Goal: Transaction & Acquisition: Purchase product/service

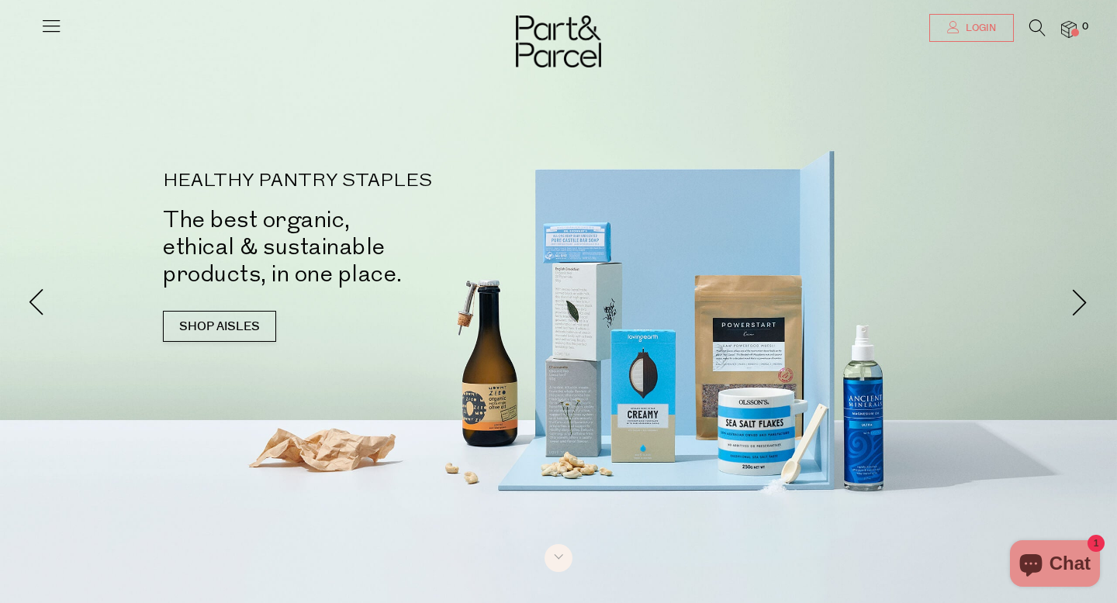
click at [979, 23] on span "Login" at bounding box center [979, 28] width 34 height 13
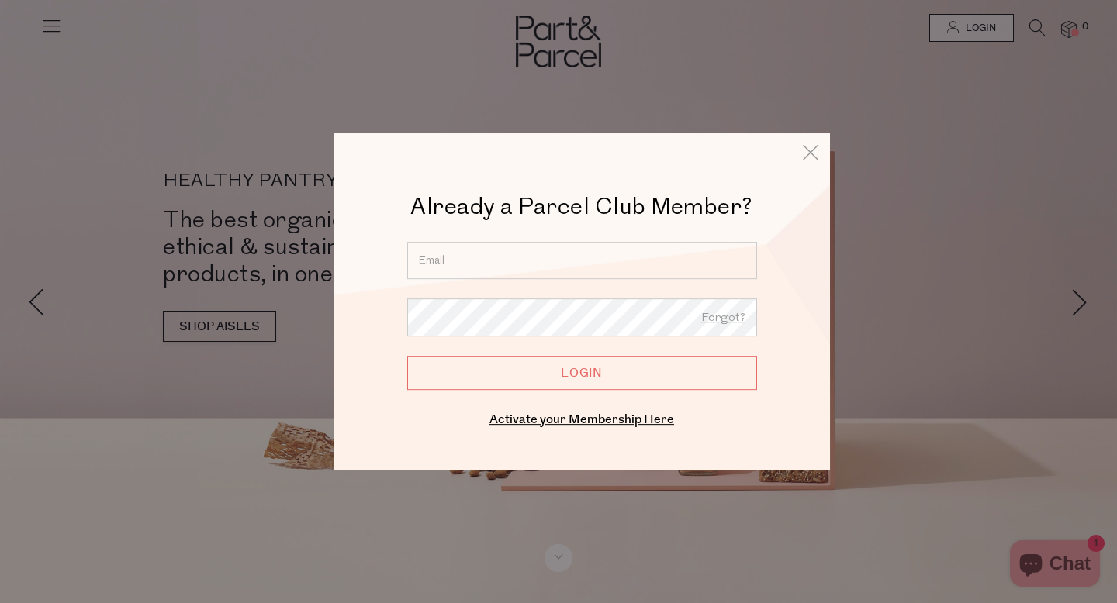
click at [665, 254] on input "email" at bounding box center [582, 260] width 350 height 37
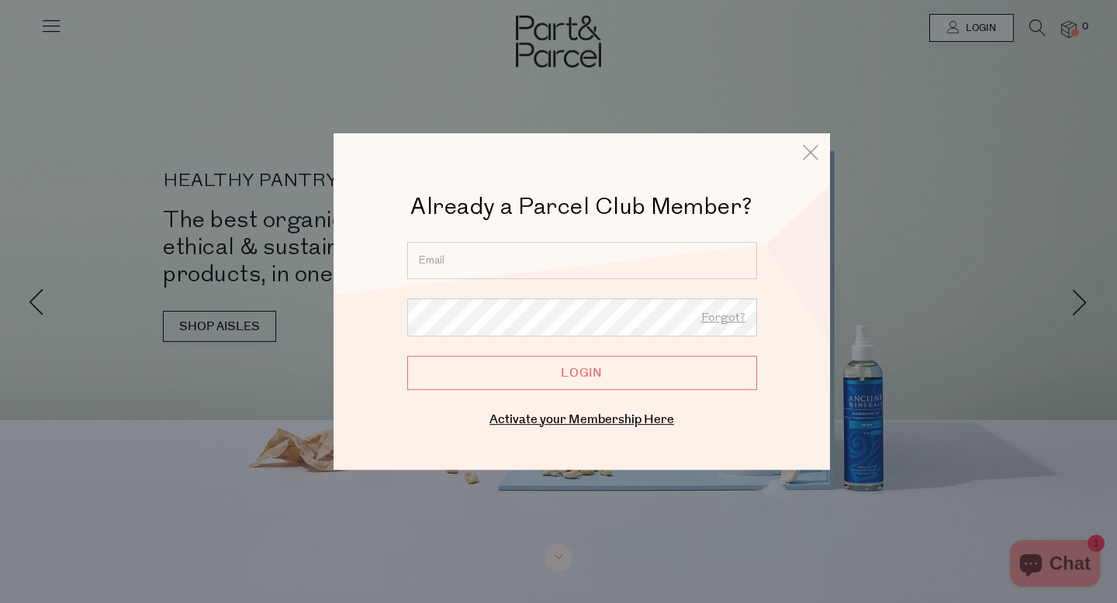
type input "tamsyn.m.green@gmail.com"
click at [407, 356] on input "Login" at bounding box center [582, 373] width 350 height 34
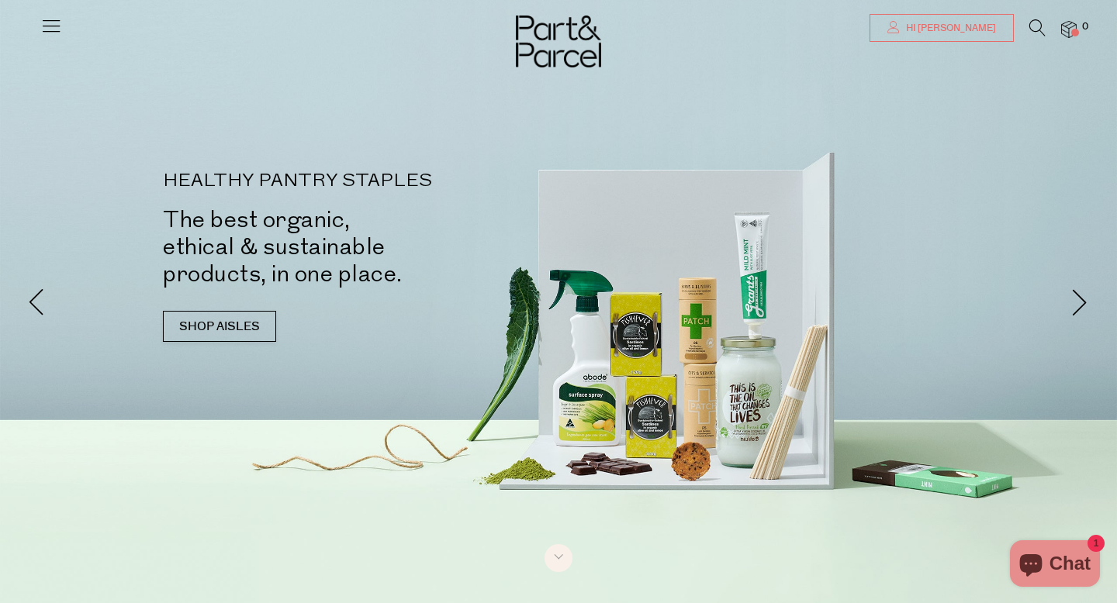
click at [979, 25] on span "Hi [PERSON_NAME]" at bounding box center [949, 28] width 94 height 13
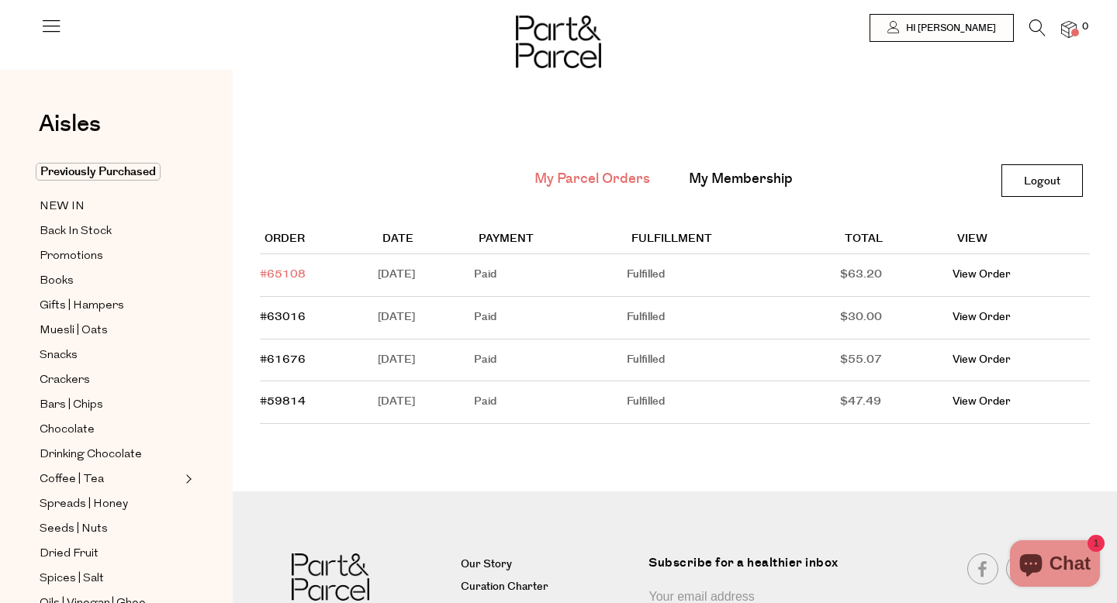
click at [295, 276] on link "#65108" at bounding box center [283, 275] width 46 height 16
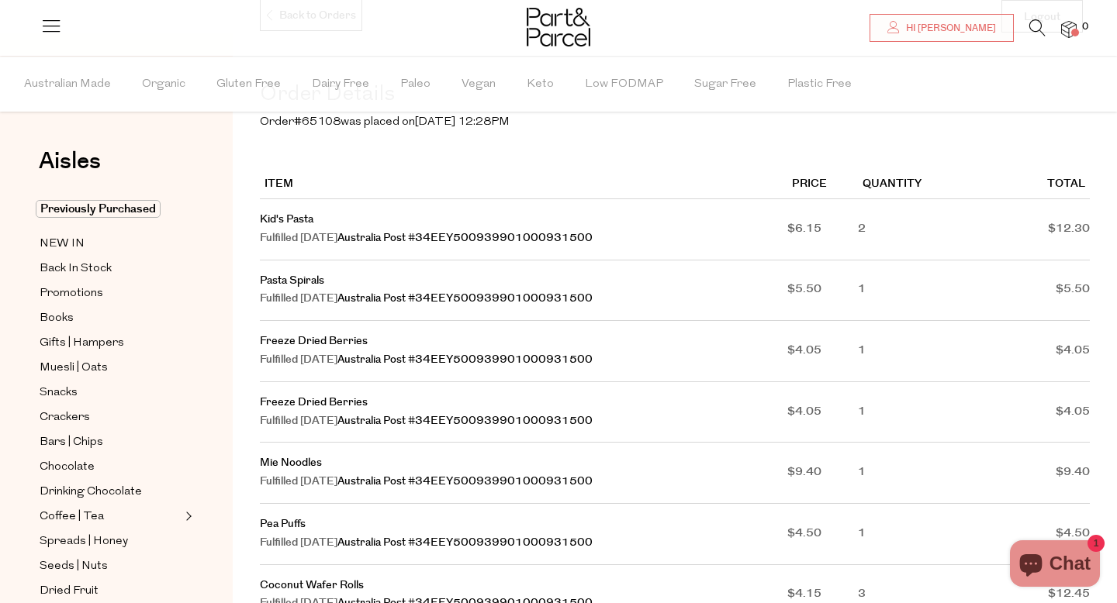
click at [60, 25] on icon at bounding box center [51, 26] width 22 height 22
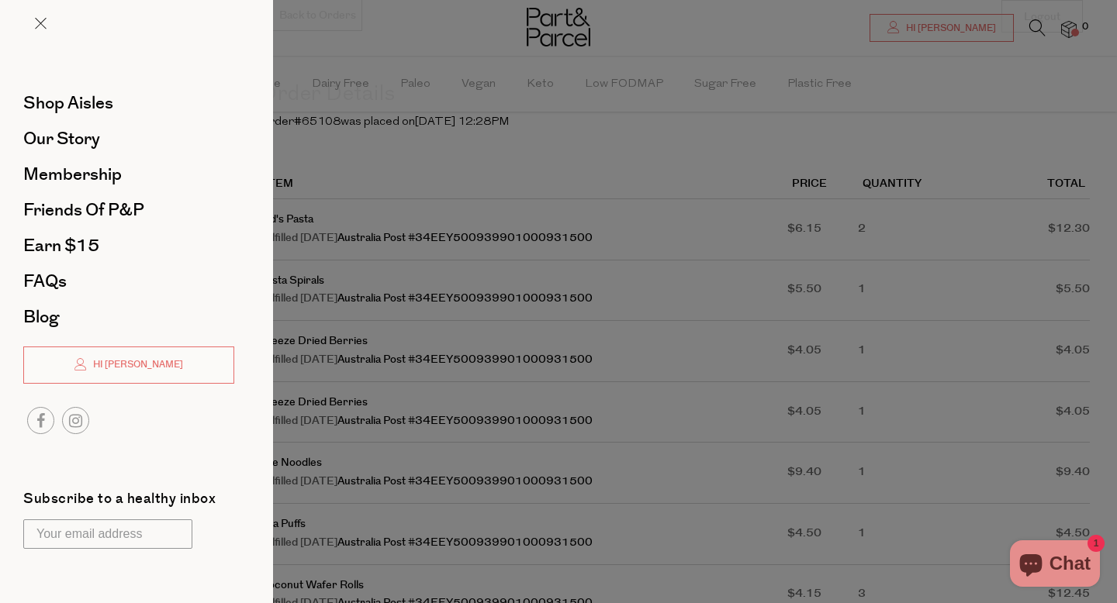
click at [410, 164] on div at bounding box center [558, 301] width 1117 height 603
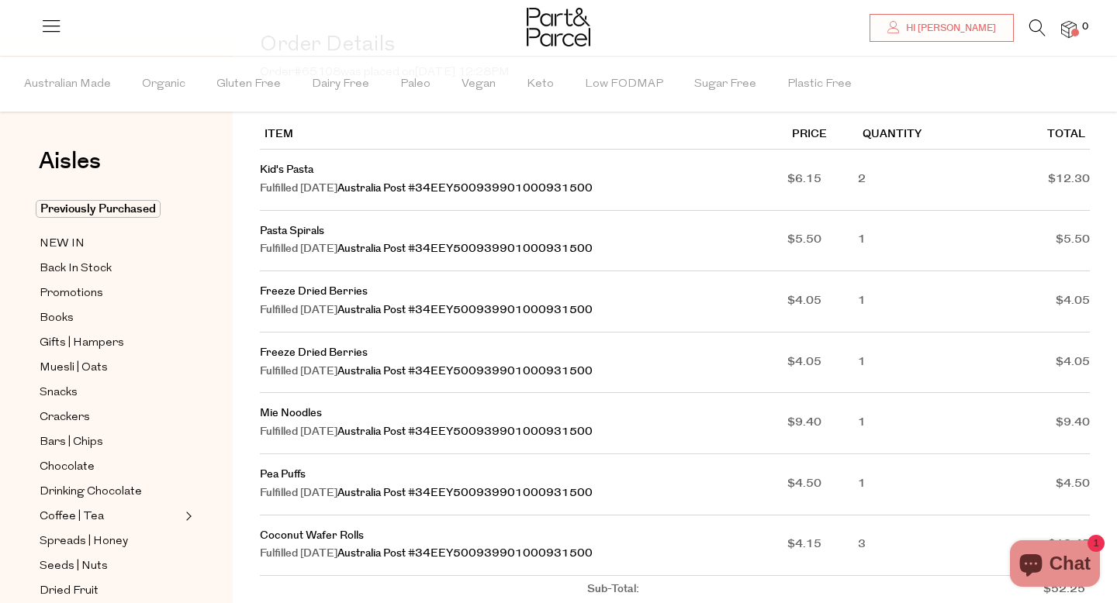
scroll to position [213, 0]
click at [143, 209] on span "Previously Purchased" at bounding box center [98, 209] width 125 height 18
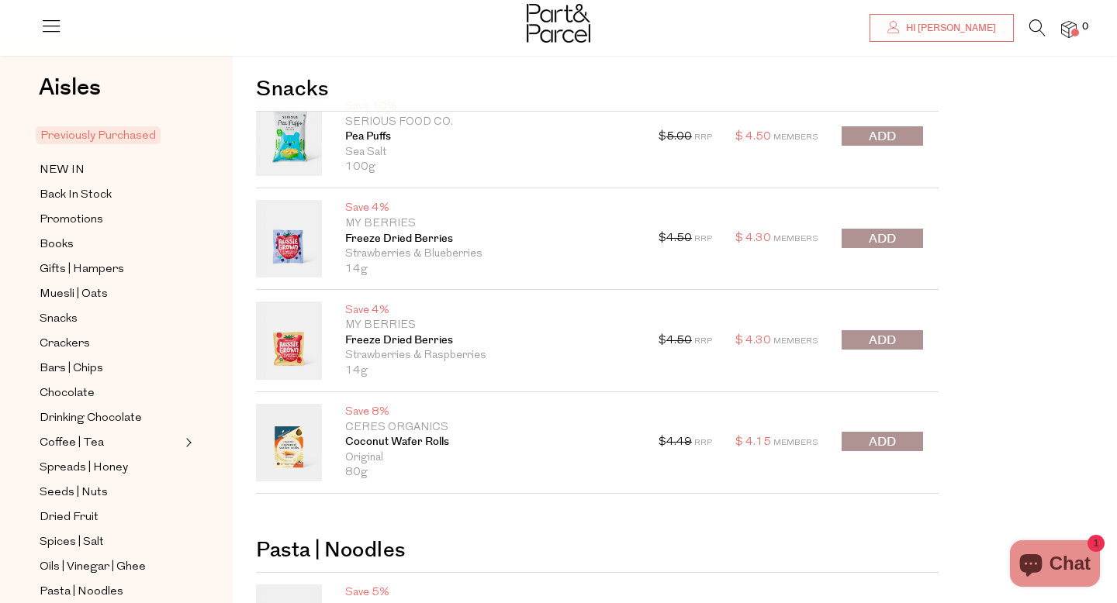
scroll to position [76, 0]
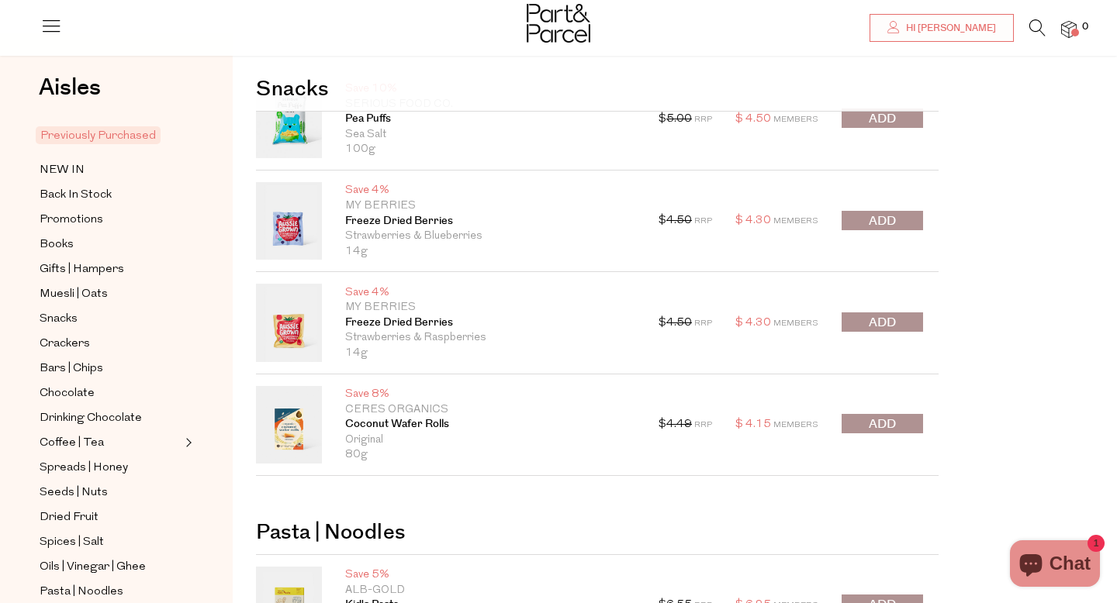
click at [899, 423] on button "submit" at bounding box center [882, 423] width 81 height 19
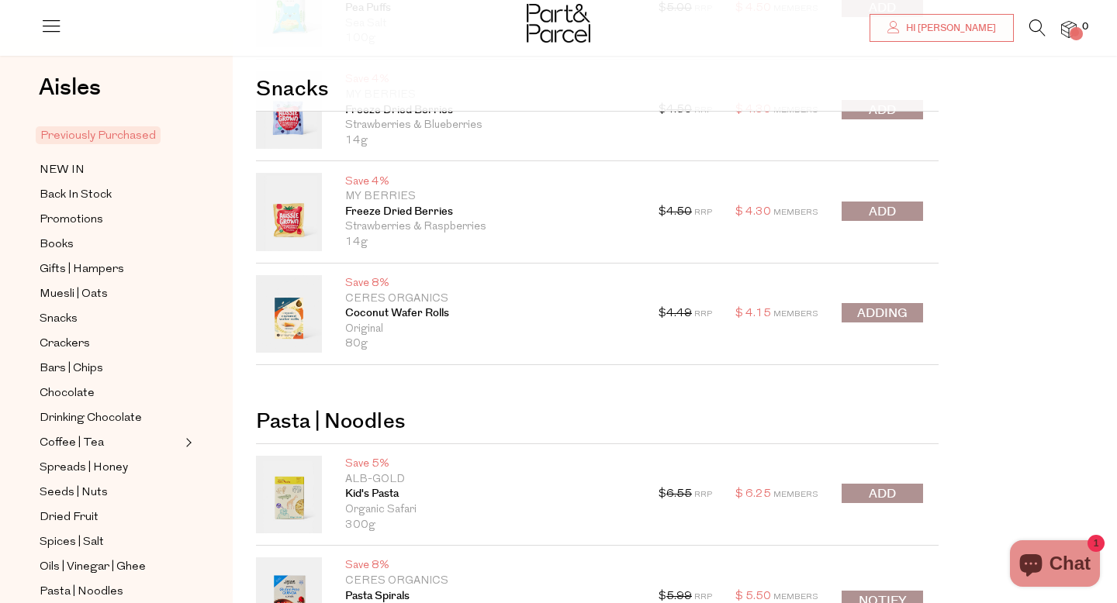
scroll to position [191, 0]
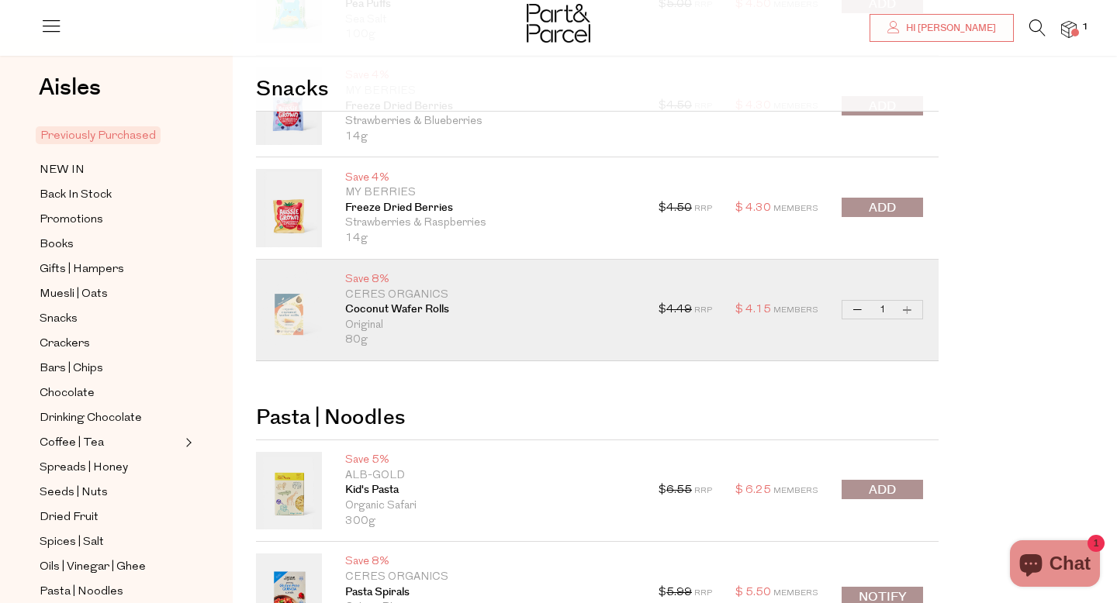
click at [907, 310] on button "Increase Coconut Wafer Rolls" at bounding box center [907, 310] width 19 height 18
type input "2"
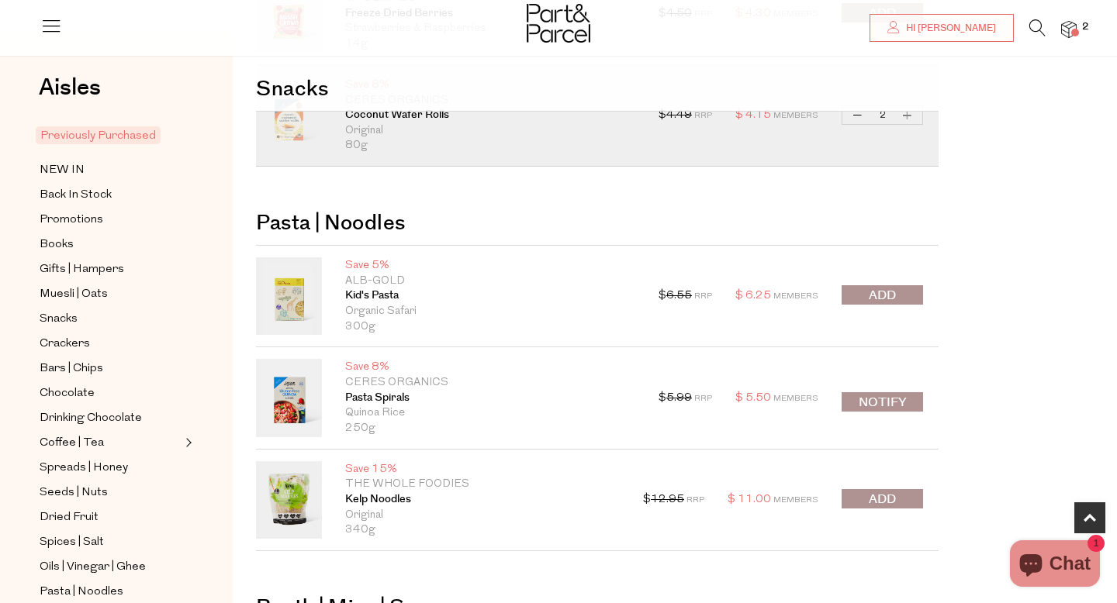
scroll to position [392, 0]
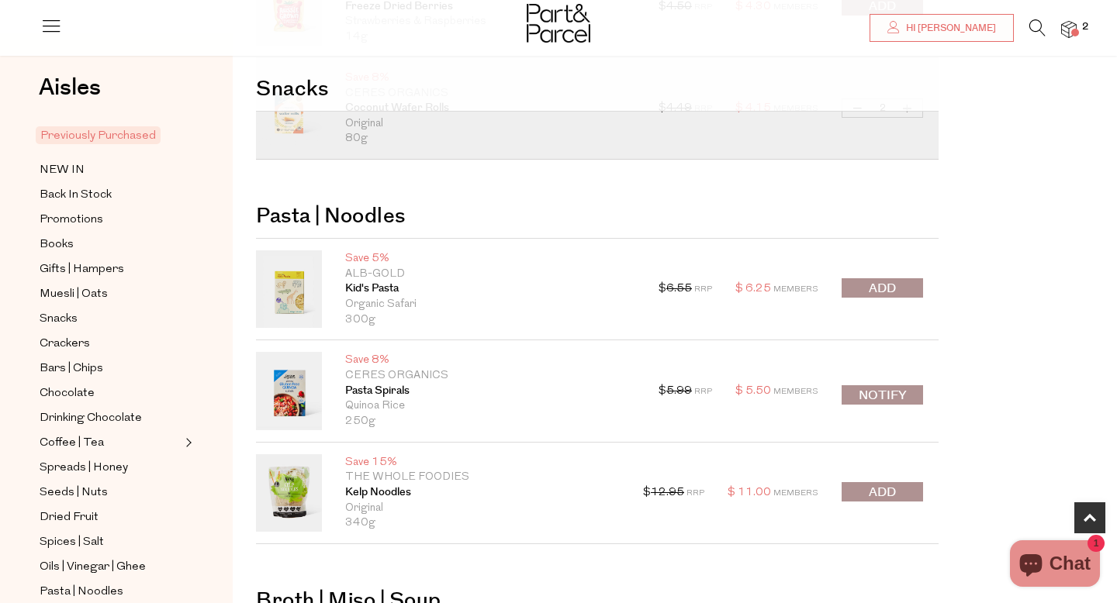
click at [888, 490] on span "submit" at bounding box center [882, 493] width 27 height 18
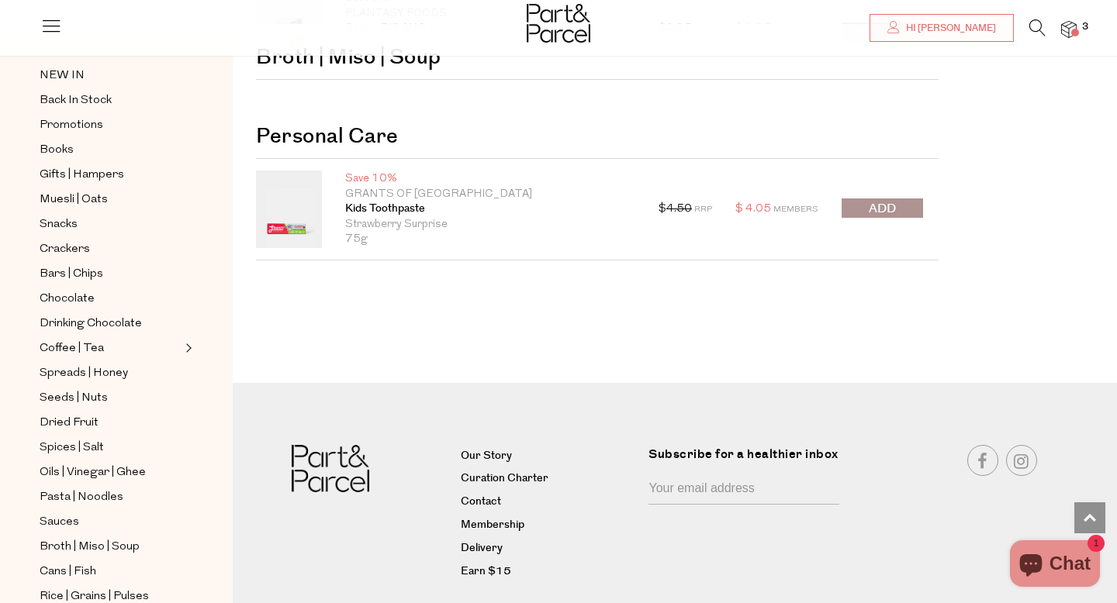
scroll to position [96, 0]
click at [95, 494] on span "Pasta | Noodles" at bounding box center [82, 496] width 84 height 19
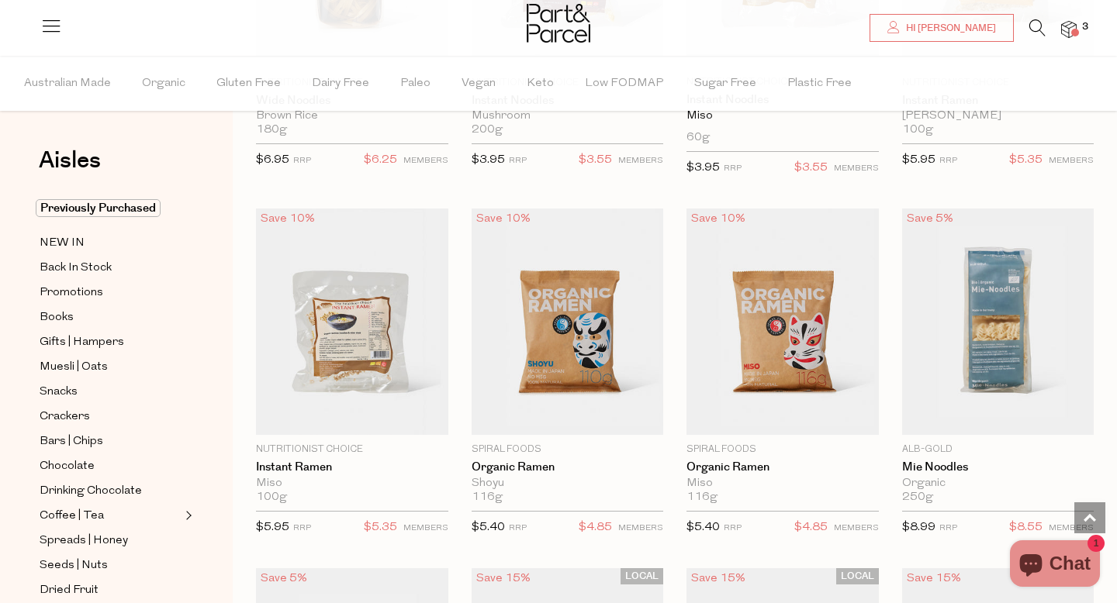
scroll to position [4322, 0]
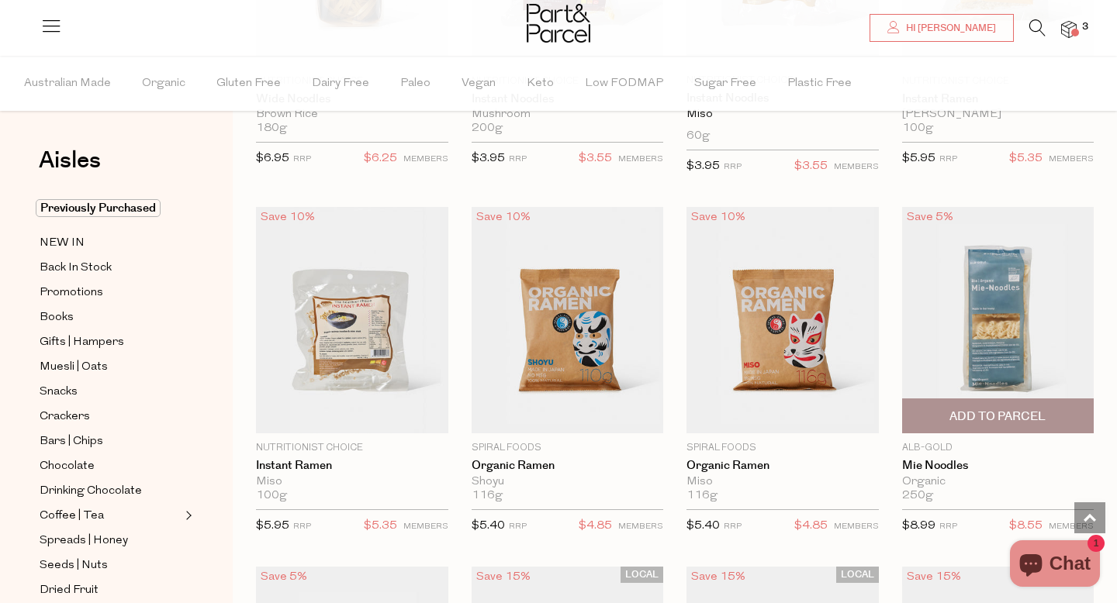
click at [981, 336] on img at bounding box center [998, 320] width 192 height 226
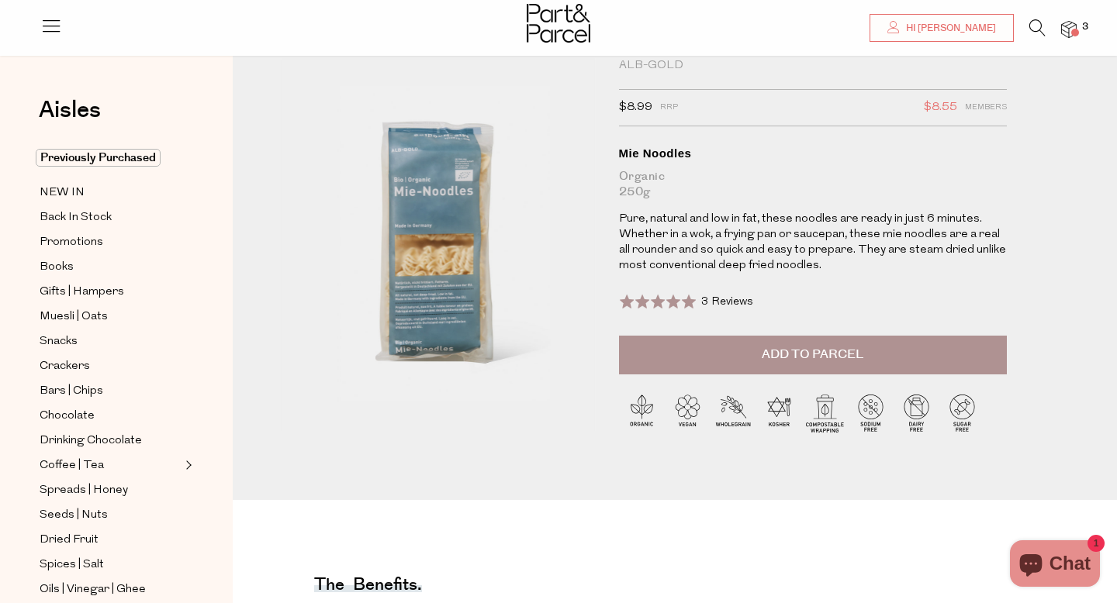
scroll to position [39, 0]
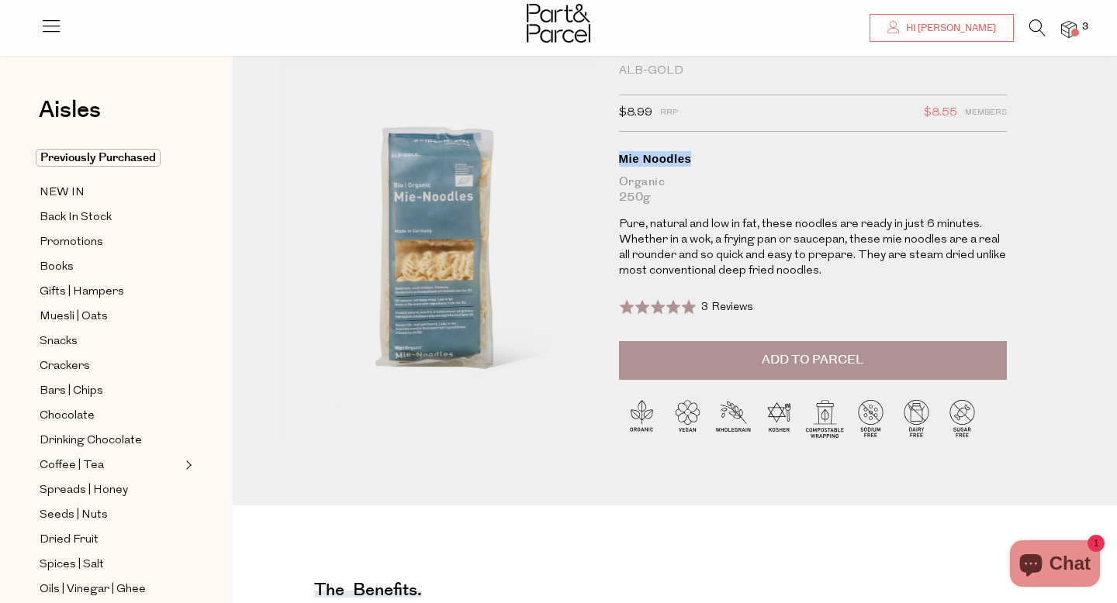
drag, startPoint x: 693, startPoint y: 158, endPoint x: 616, endPoint y: 152, distance: 77.8
click at [616, 152] on div "Alb-Gold $8.99 RRP $8.55 Members Available: In Stock Mie Noodles Organic 250g P…" at bounding box center [810, 265] width 407 height 403
copy div "Mie Noodles"
click at [1032, 29] on icon at bounding box center [1037, 27] width 16 height 17
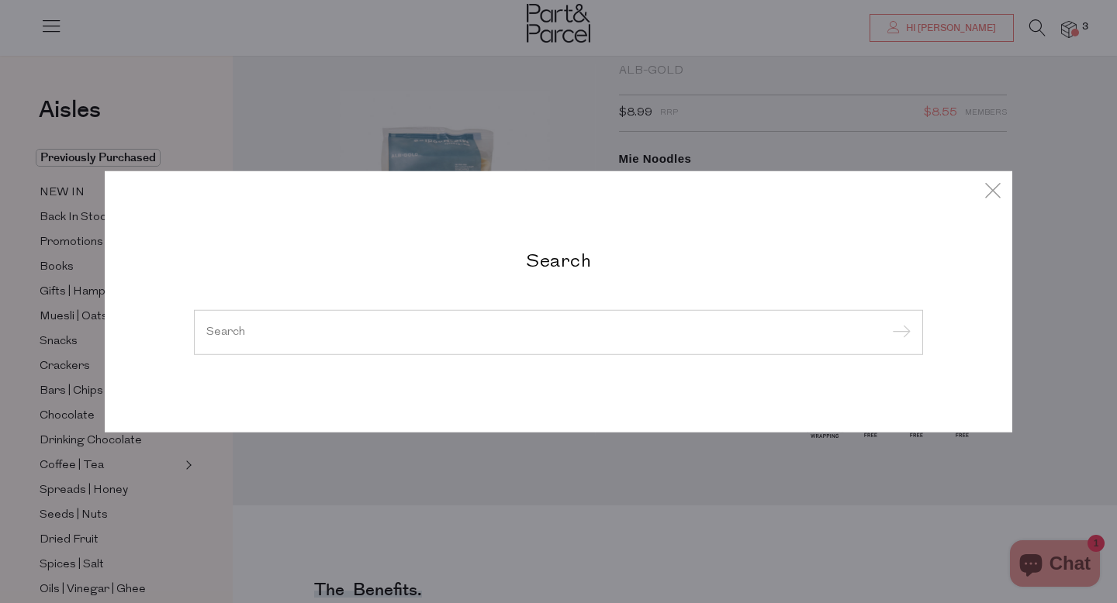
paste input "Mie Noodles"
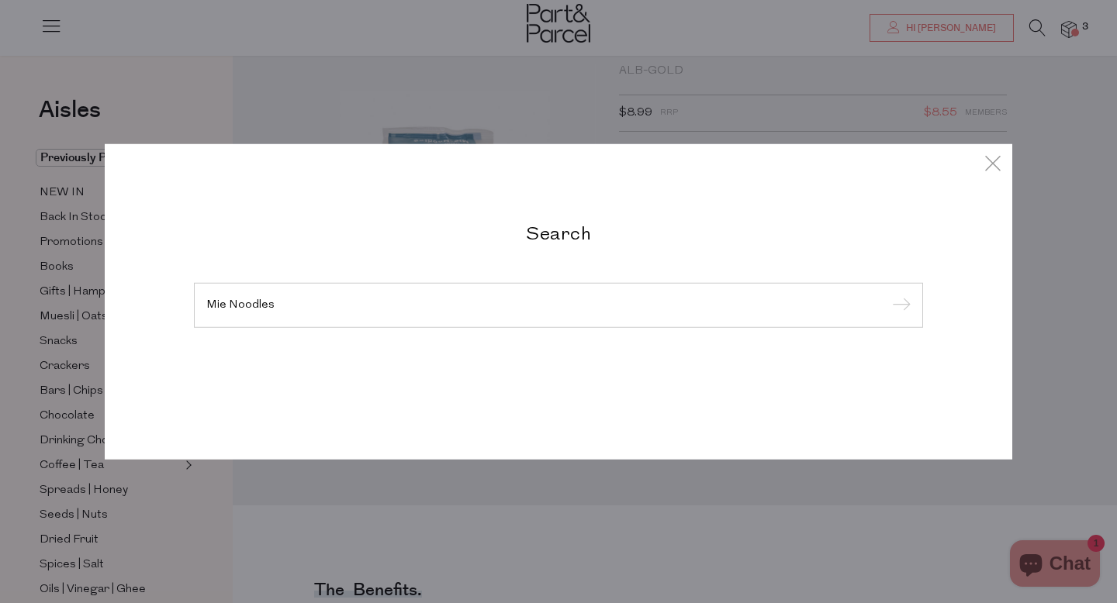
type input "Mie Noodles"
click at [887, 295] on input "submit" at bounding box center [898, 306] width 23 height 23
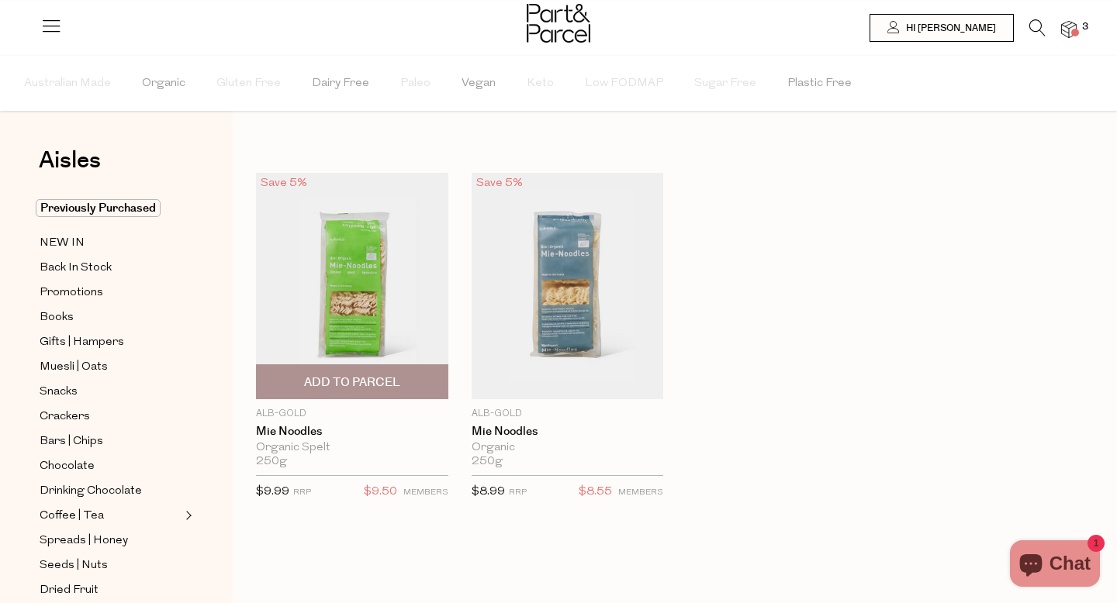
click at [330, 253] on img at bounding box center [352, 286] width 192 height 226
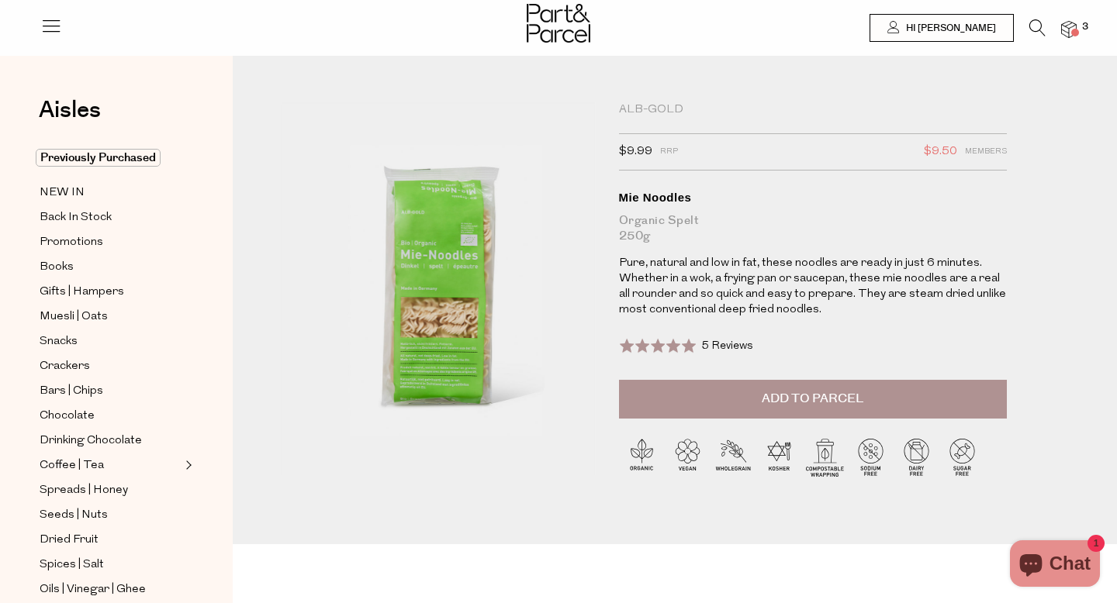
click at [832, 398] on span "Add to Parcel" at bounding box center [813, 399] width 102 height 18
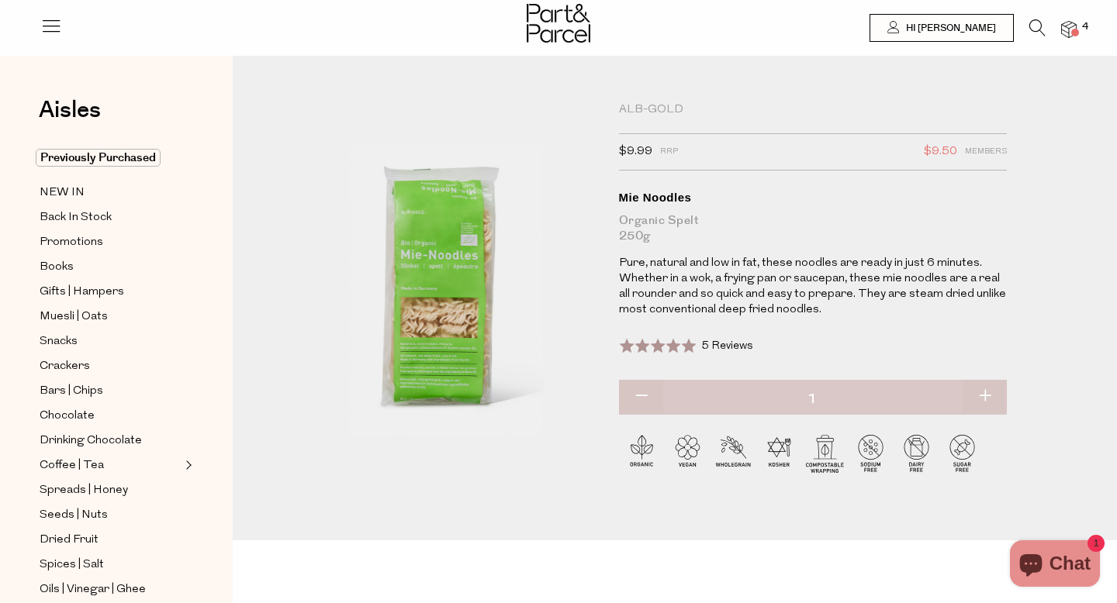
click at [988, 396] on button "button" at bounding box center [985, 397] width 44 height 34
type input "2"
click at [75, 247] on span "Promotions" at bounding box center [72, 242] width 64 height 19
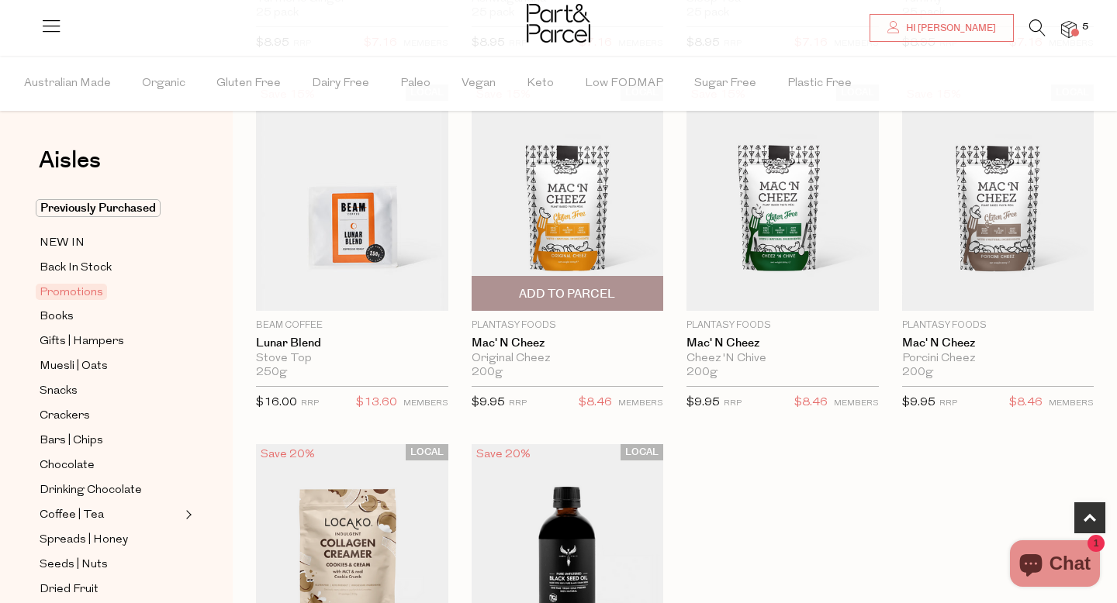
scroll to position [476, 0]
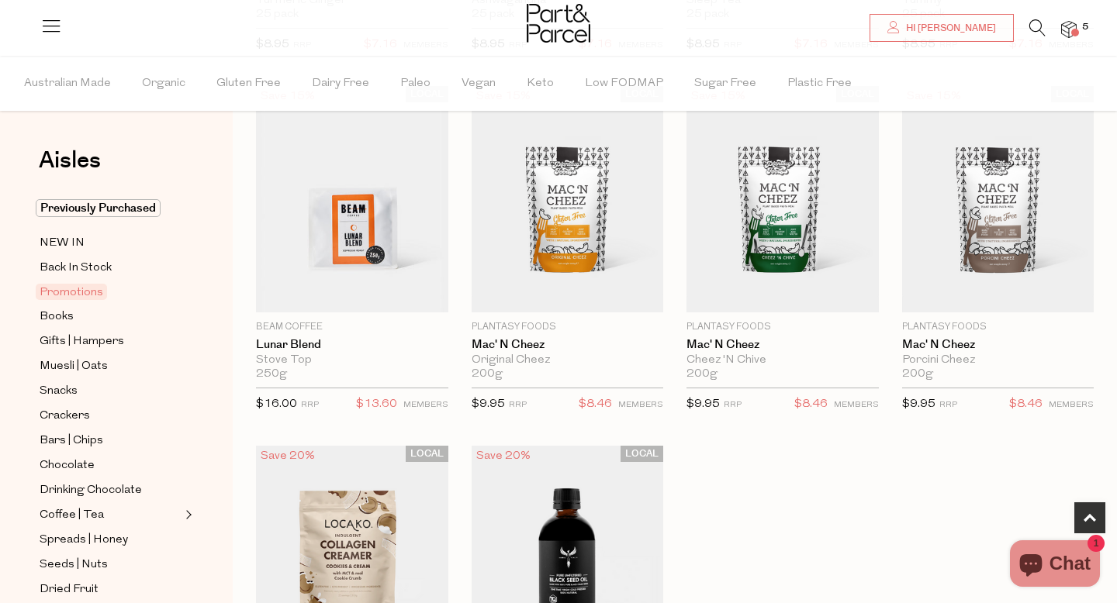
click at [1039, 21] on icon at bounding box center [1037, 27] width 16 height 17
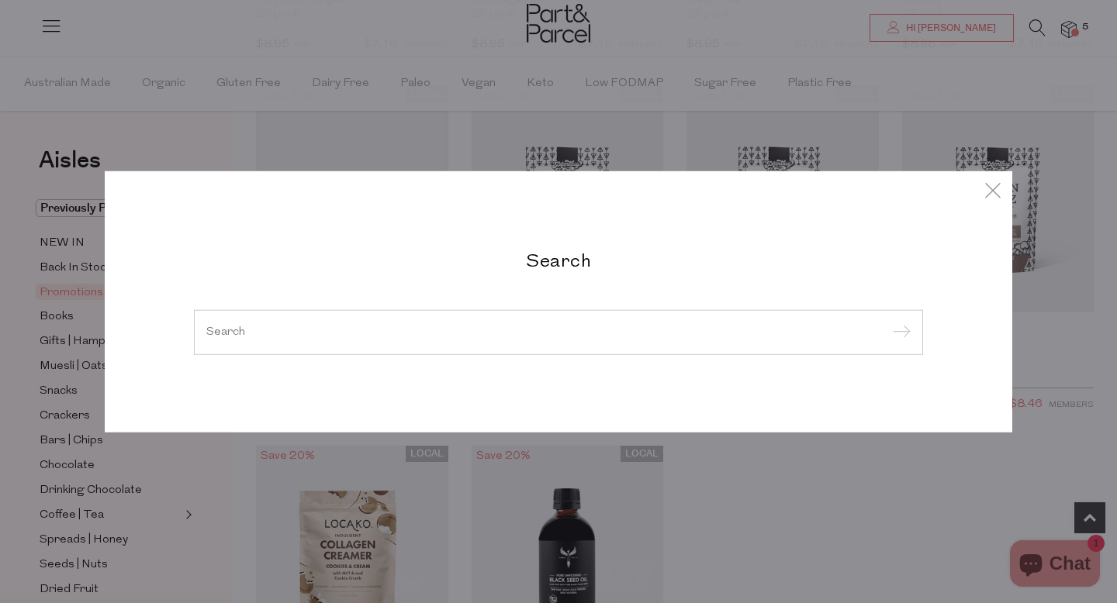
type input "a"
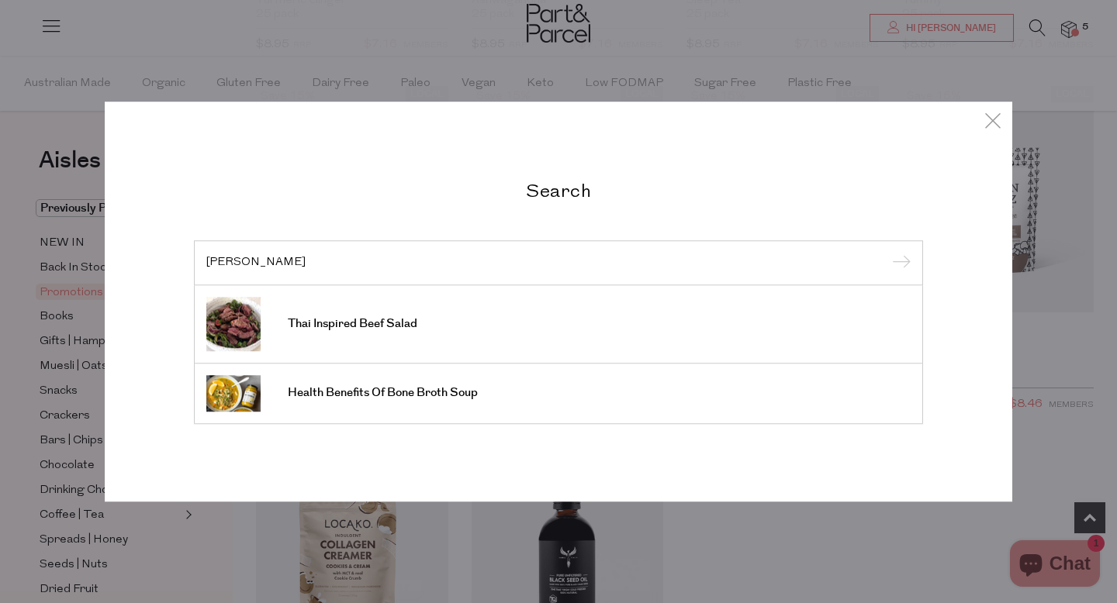
type input "maddy trueman"
click at [887, 252] on input "submit" at bounding box center [898, 263] width 23 height 23
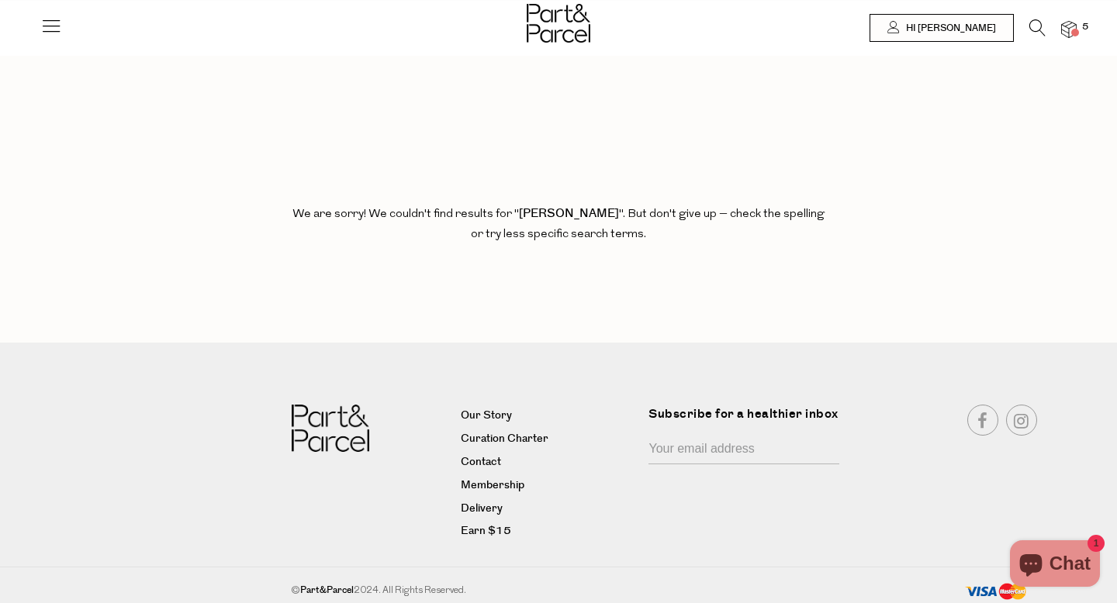
click at [1042, 26] on icon at bounding box center [1037, 27] width 16 height 17
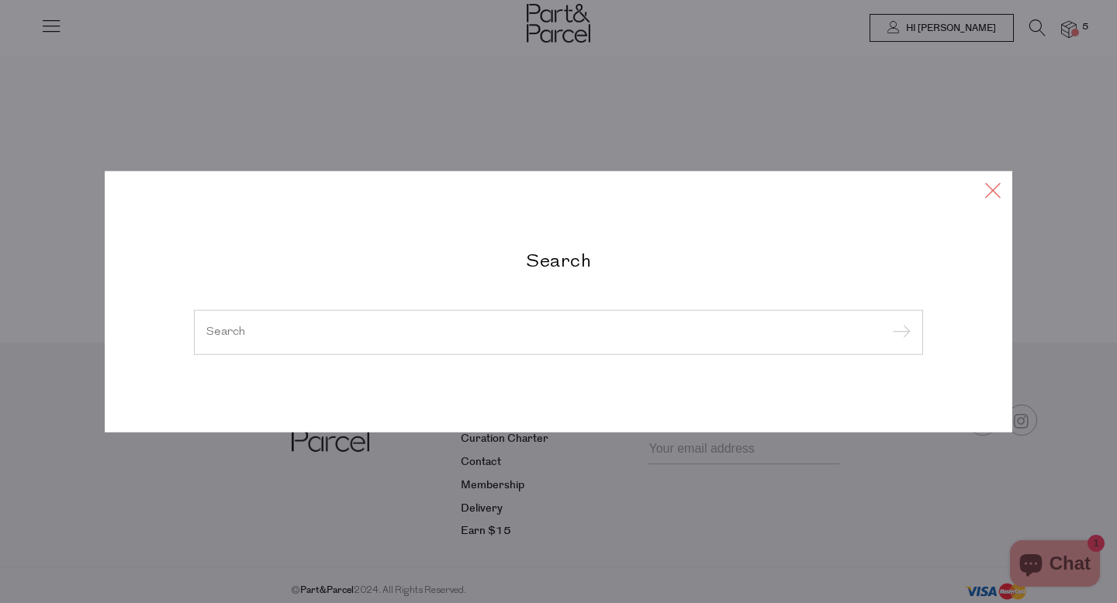
click at [990, 188] on icon at bounding box center [992, 190] width 23 height 22
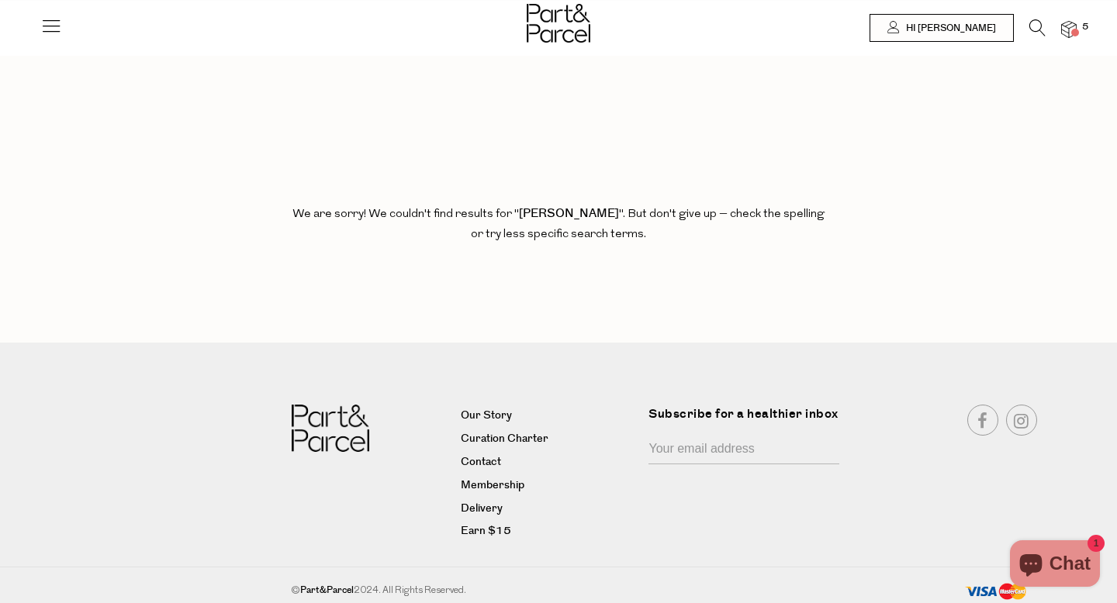
click at [1034, 30] on icon at bounding box center [1037, 27] width 16 height 17
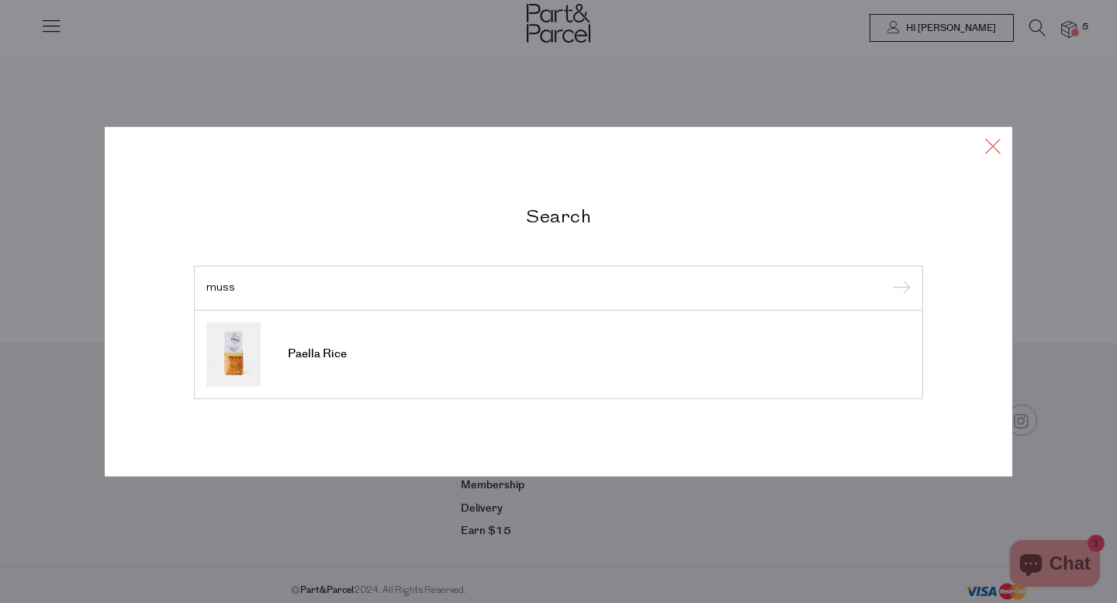
type input "muss"
click at [986, 145] on icon at bounding box center [992, 146] width 23 height 22
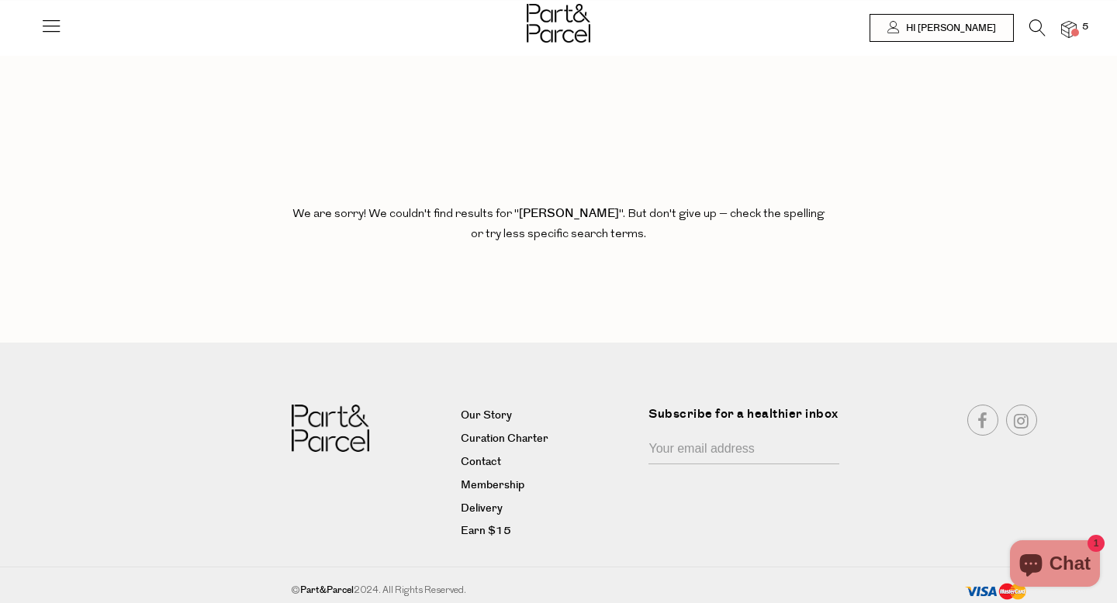
click at [43, 22] on icon at bounding box center [51, 26] width 22 height 22
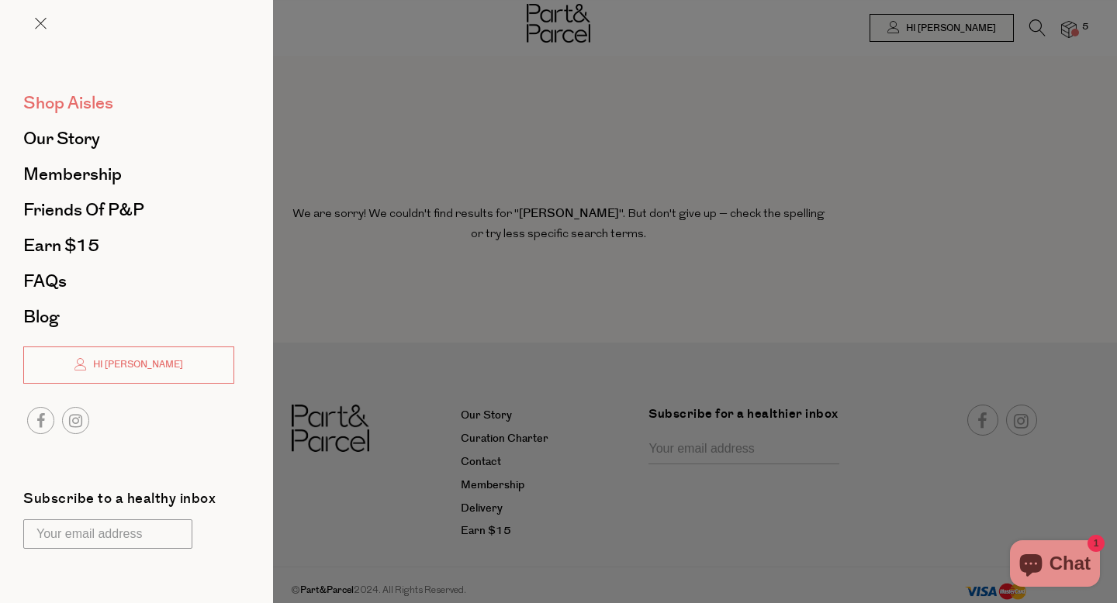
click at [101, 106] on span "Shop Aisles" at bounding box center [68, 103] width 90 height 25
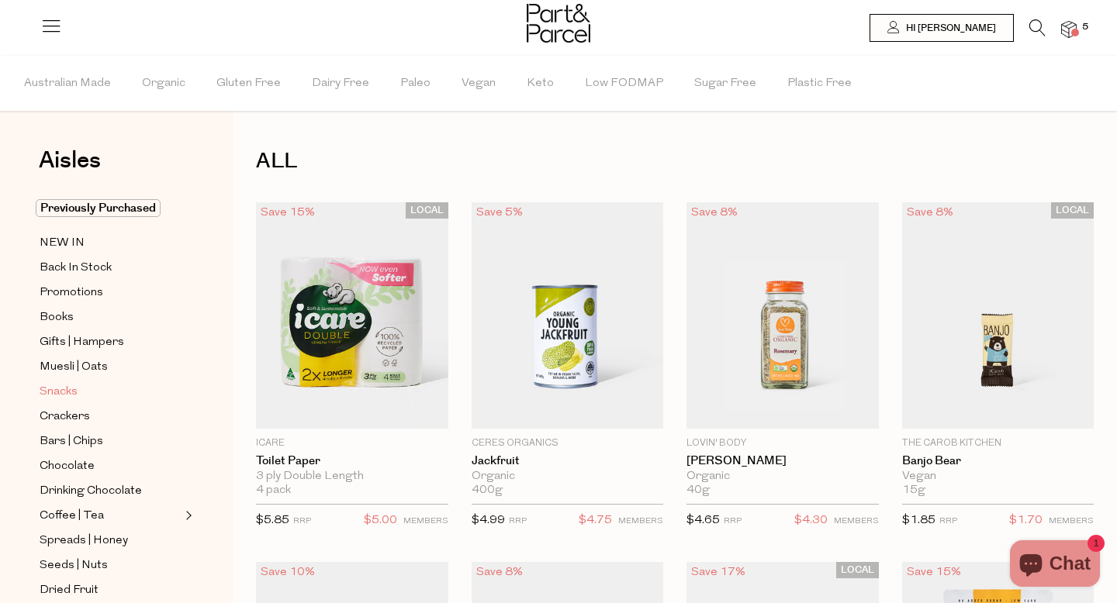
click at [74, 396] on span "Snacks" at bounding box center [59, 392] width 38 height 19
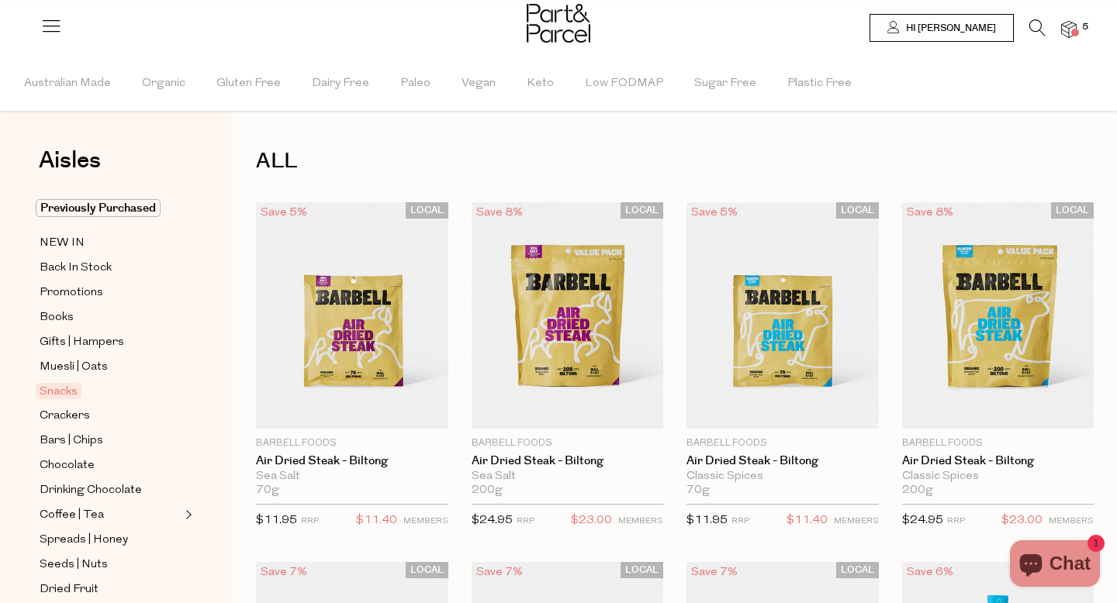
type input "2"
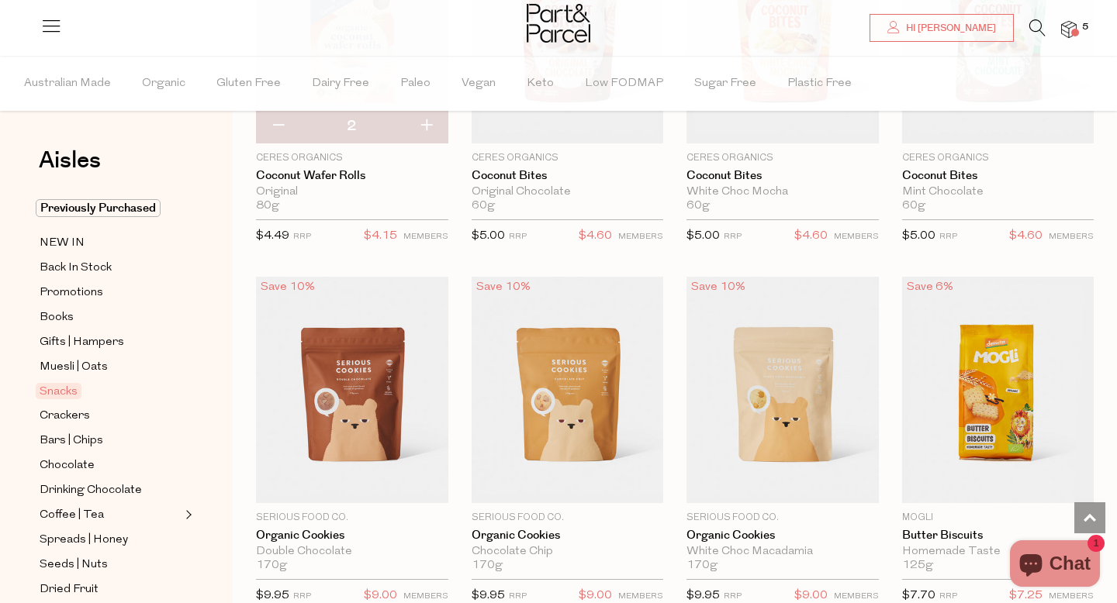
scroll to position [2809, 0]
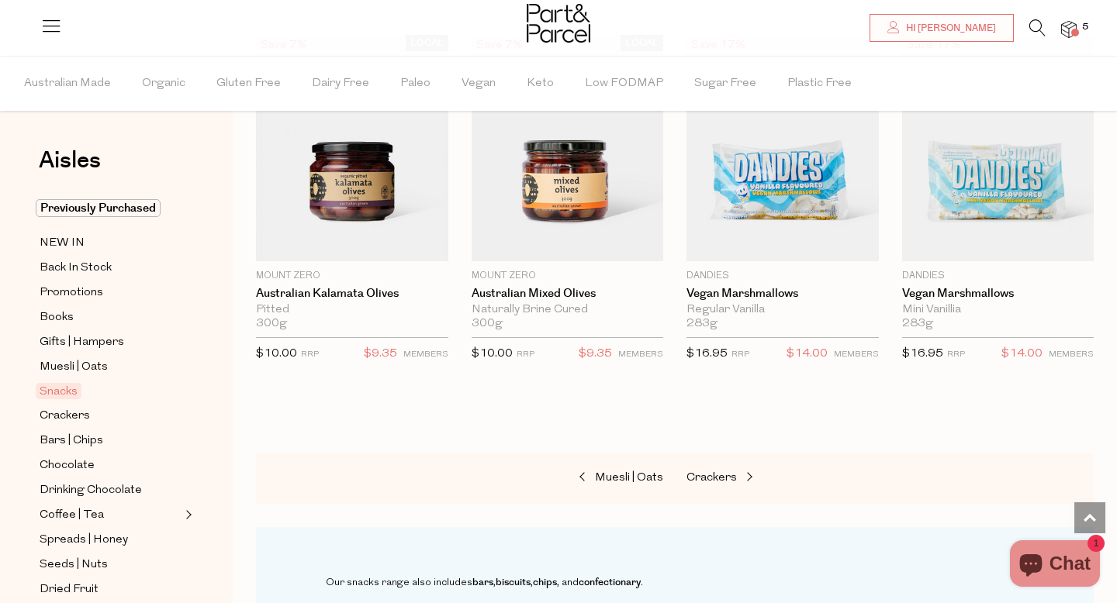
scroll to position [5926, 0]
click at [1070, 33] on img at bounding box center [1069, 30] width 16 height 18
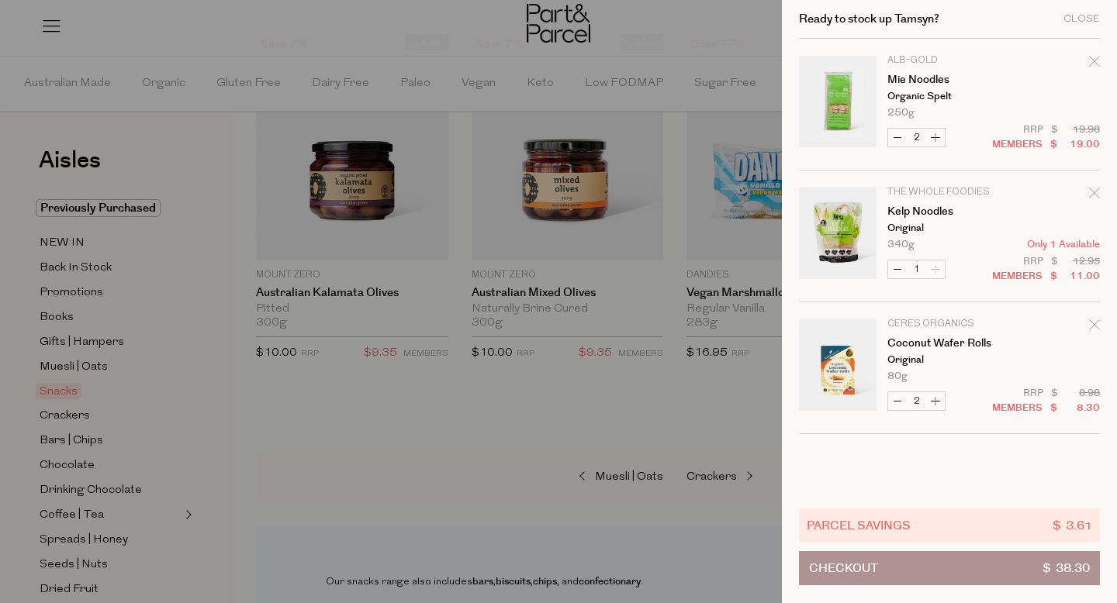
click at [973, 571] on button "Checkout $ 38.30" at bounding box center [949, 568] width 301 height 34
